Goal: Find specific page/section: Find specific page/section

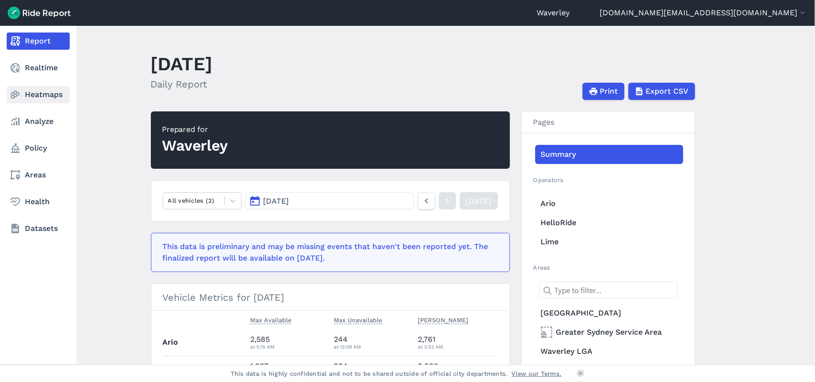
click at [43, 96] on link "Heatmaps" at bounding box center [38, 94] width 63 height 17
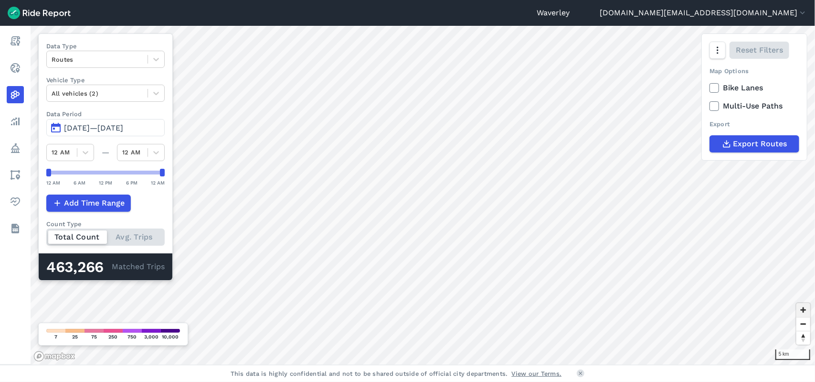
click at [804, 310] on span "Zoom in" at bounding box center [804, 310] width 14 height 14
click at [803, 310] on span "Zoom in" at bounding box center [804, 310] width 14 height 14
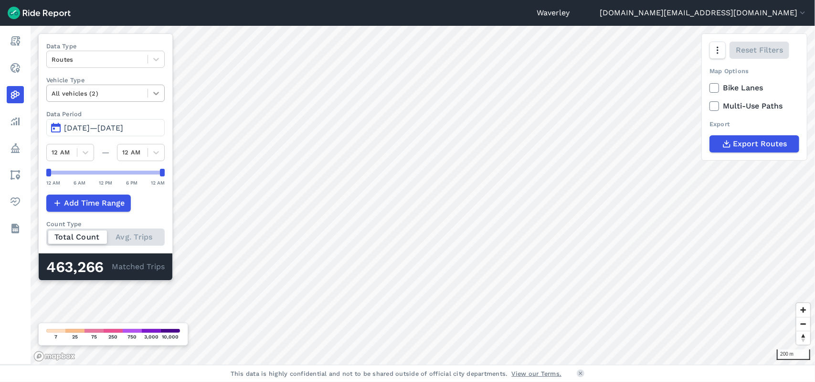
click at [156, 92] on icon at bounding box center [156, 93] width 10 height 10
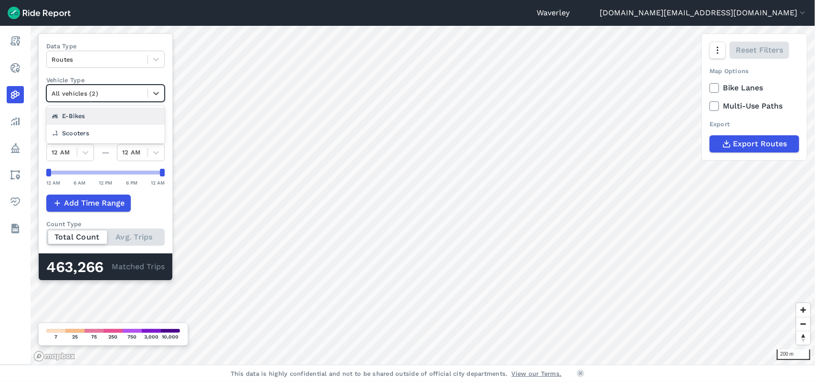
click at [120, 113] on div "E-Bikes" at bounding box center [105, 115] width 118 height 17
